Goal: Navigation & Orientation: Find specific page/section

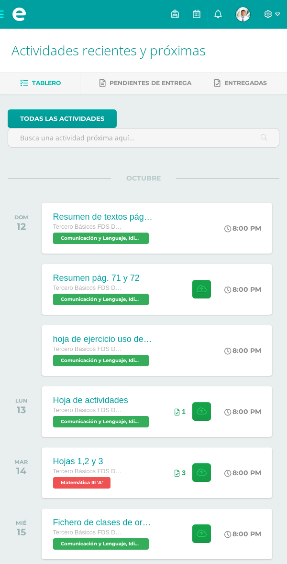
click at [224, 228] on icon at bounding box center [227, 228] width 7 height 7
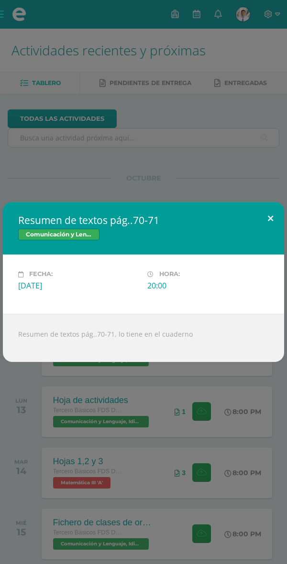
click at [264, 213] on button at bounding box center [269, 218] width 27 height 32
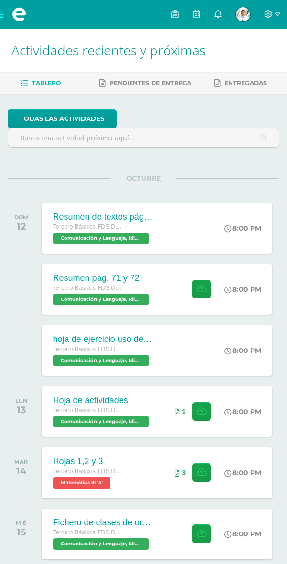
click at [64, 291] on div "Tercero Básicos FDS Domingo" at bounding box center [102, 288] width 98 height 11
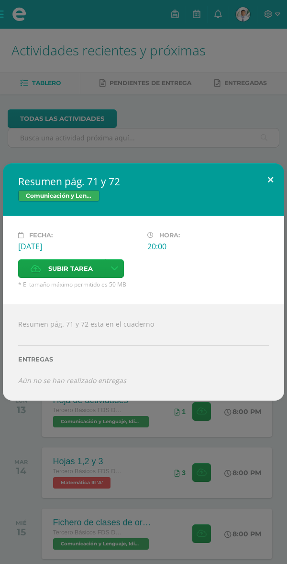
click at [267, 196] on button at bounding box center [269, 179] width 27 height 32
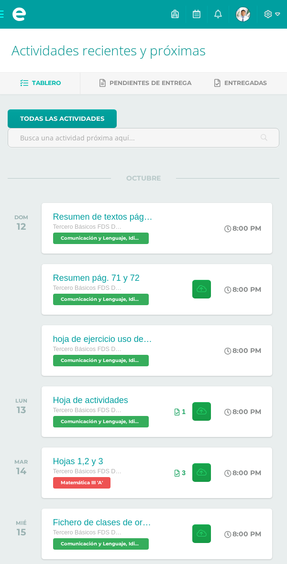
click at [80, 349] on span "Tercero Básicos FDS Domingo" at bounding box center [89, 349] width 72 height 7
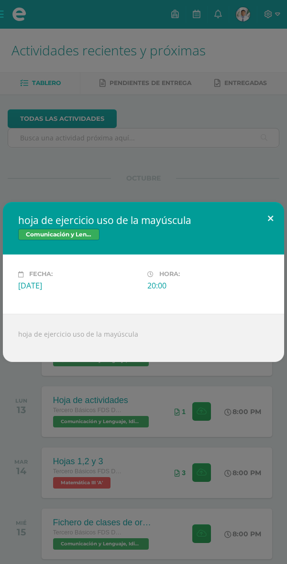
click at [264, 234] on button at bounding box center [269, 218] width 27 height 32
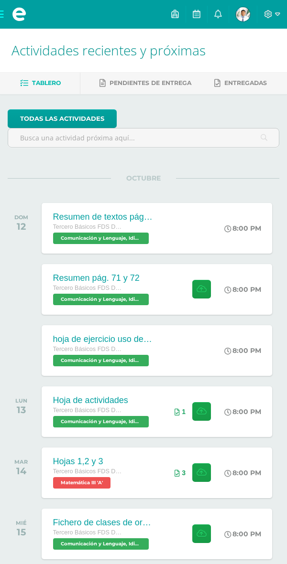
click at [113, 409] on span "Tercero Básicos FDS Domingo" at bounding box center [89, 410] width 72 height 7
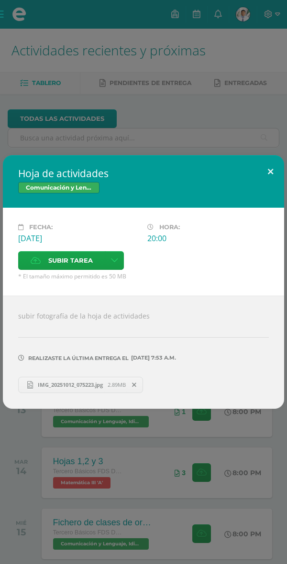
click at [262, 188] on button at bounding box center [269, 171] width 27 height 32
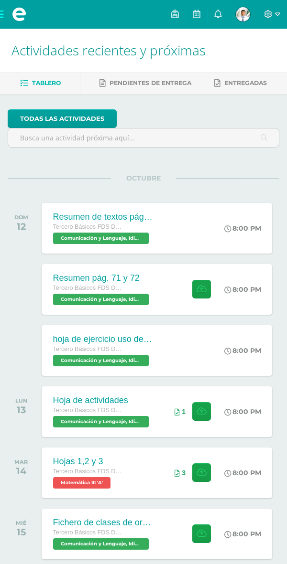
click at [75, 538] on span "Comunicación y Lenguaje, Idioma Español 'A'" at bounding box center [101, 543] width 96 height 11
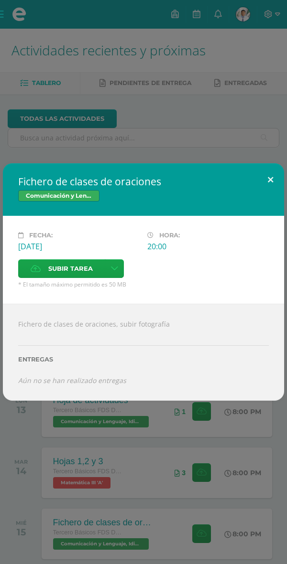
click at [266, 196] on button at bounding box center [269, 179] width 27 height 32
